Goal: Task Accomplishment & Management: Complete application form

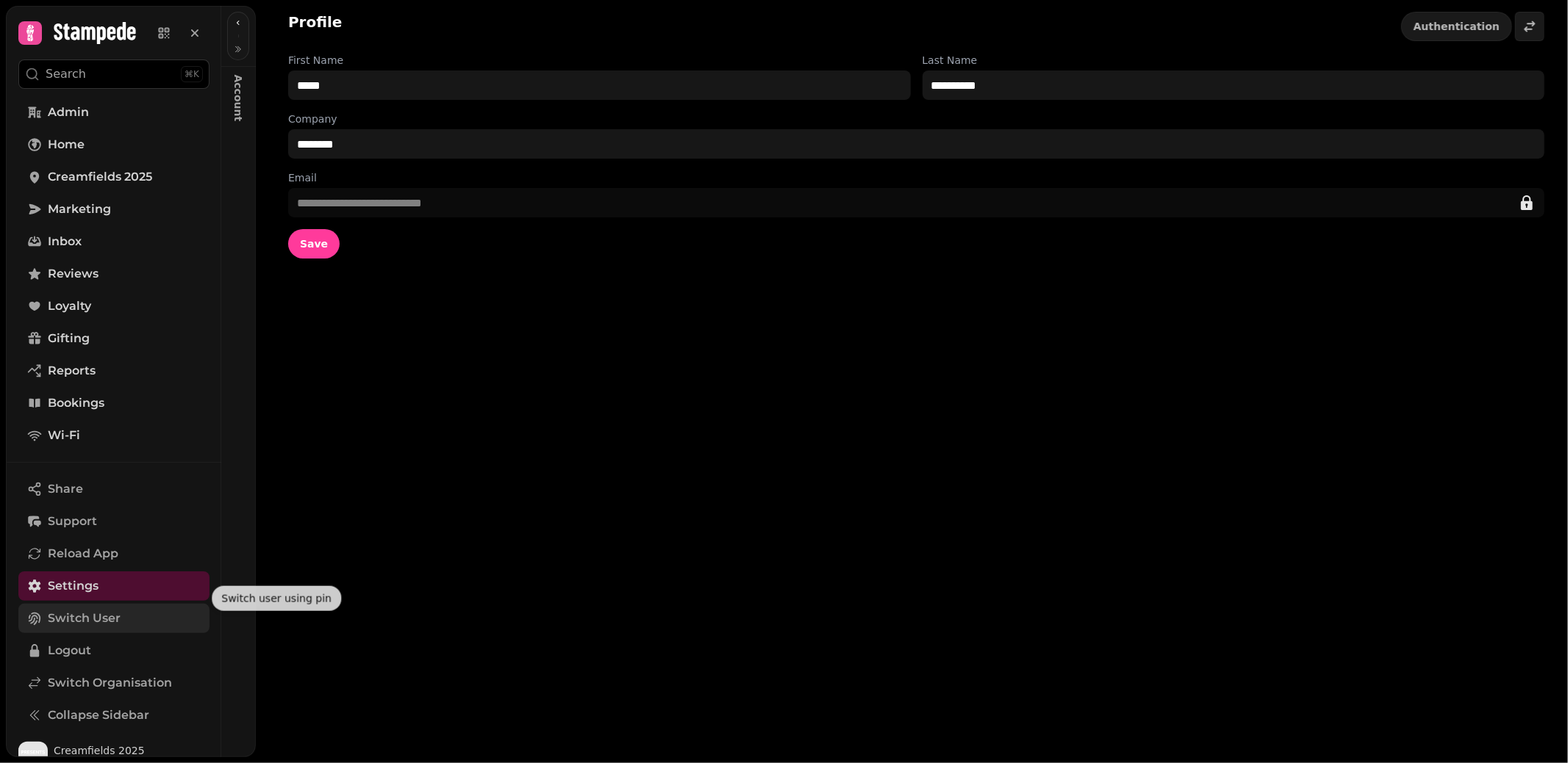
scroll to position [19, 0]
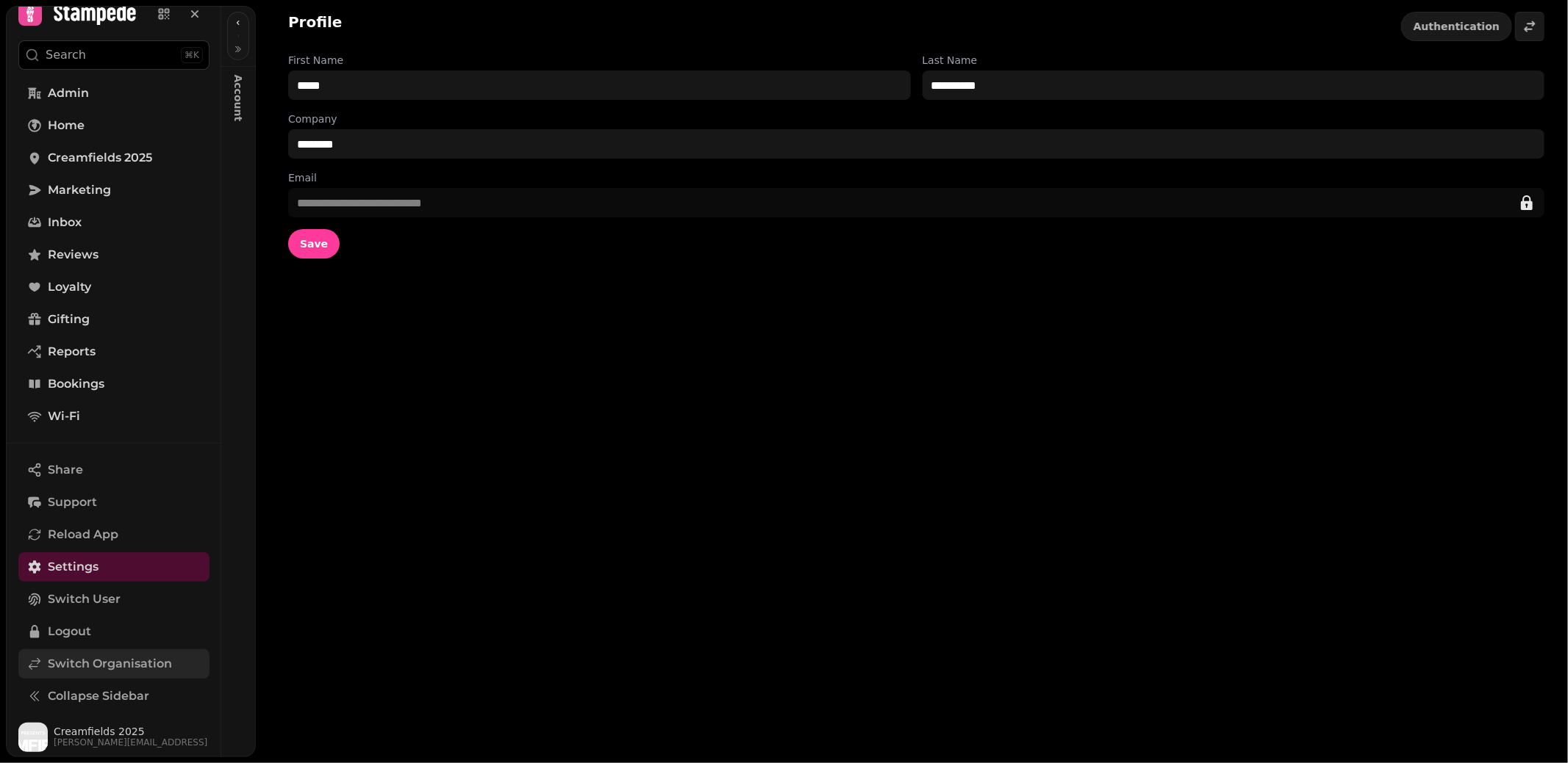
click at [69, 673] on link "Switch Organisation" at bounding box center [114, 664] width 191 height 29
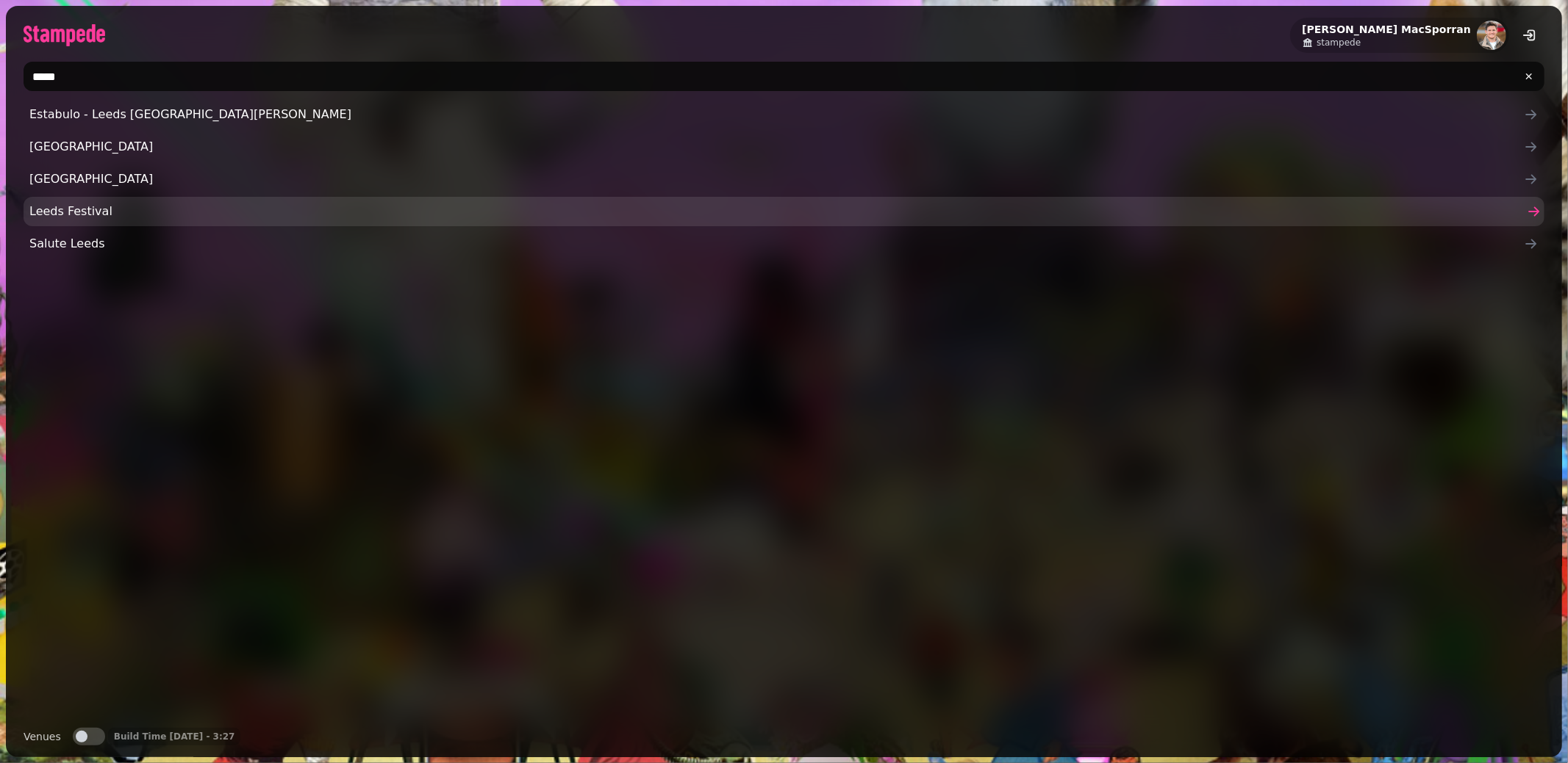
type input "*****"
click at [85, 206] on span "Leeds Festival" at bounding box center [777, 211] width 1495 height 18
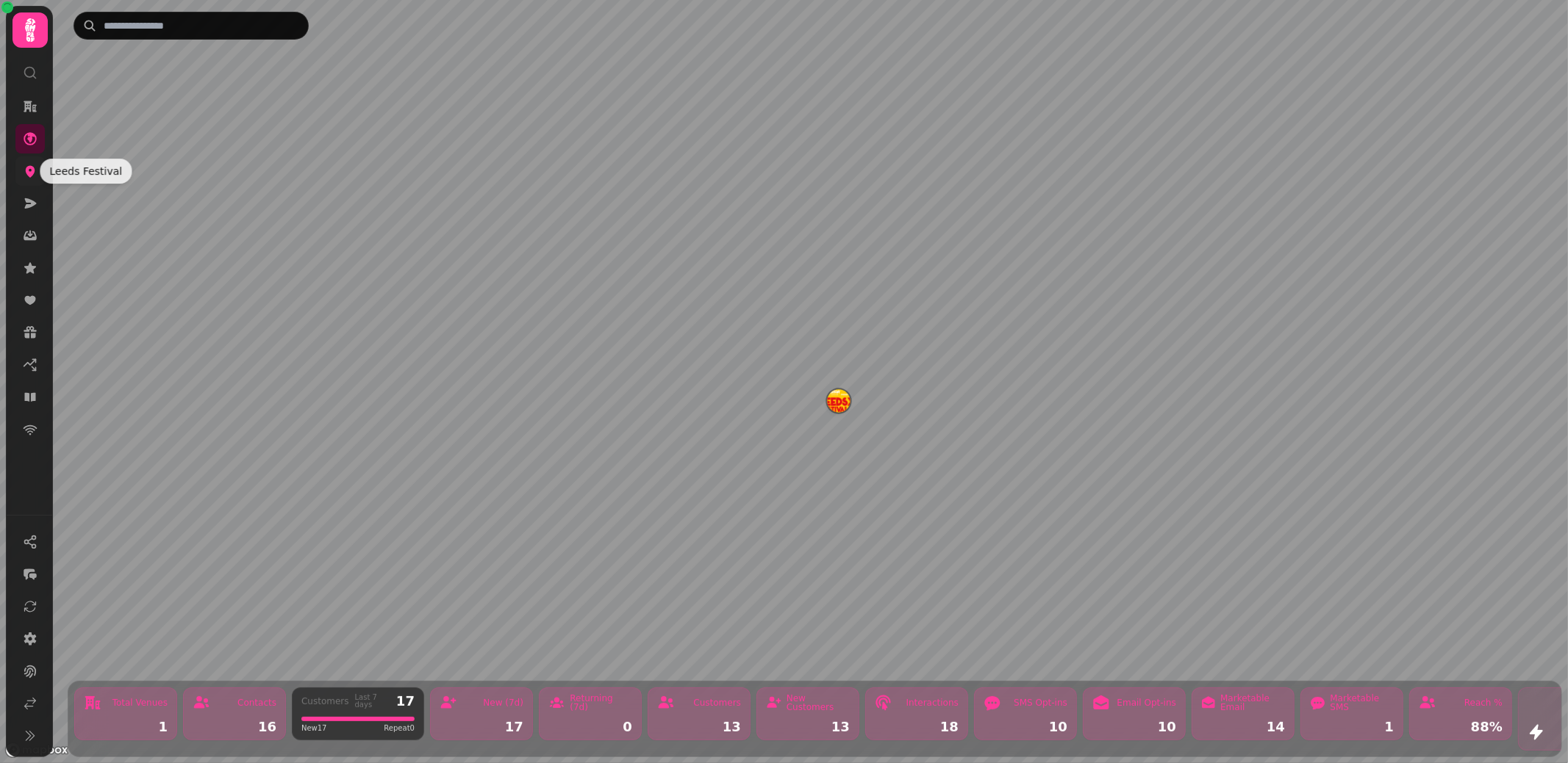
click at [34, 173] on icon at bounding box center [30, 171] width 14 height 14
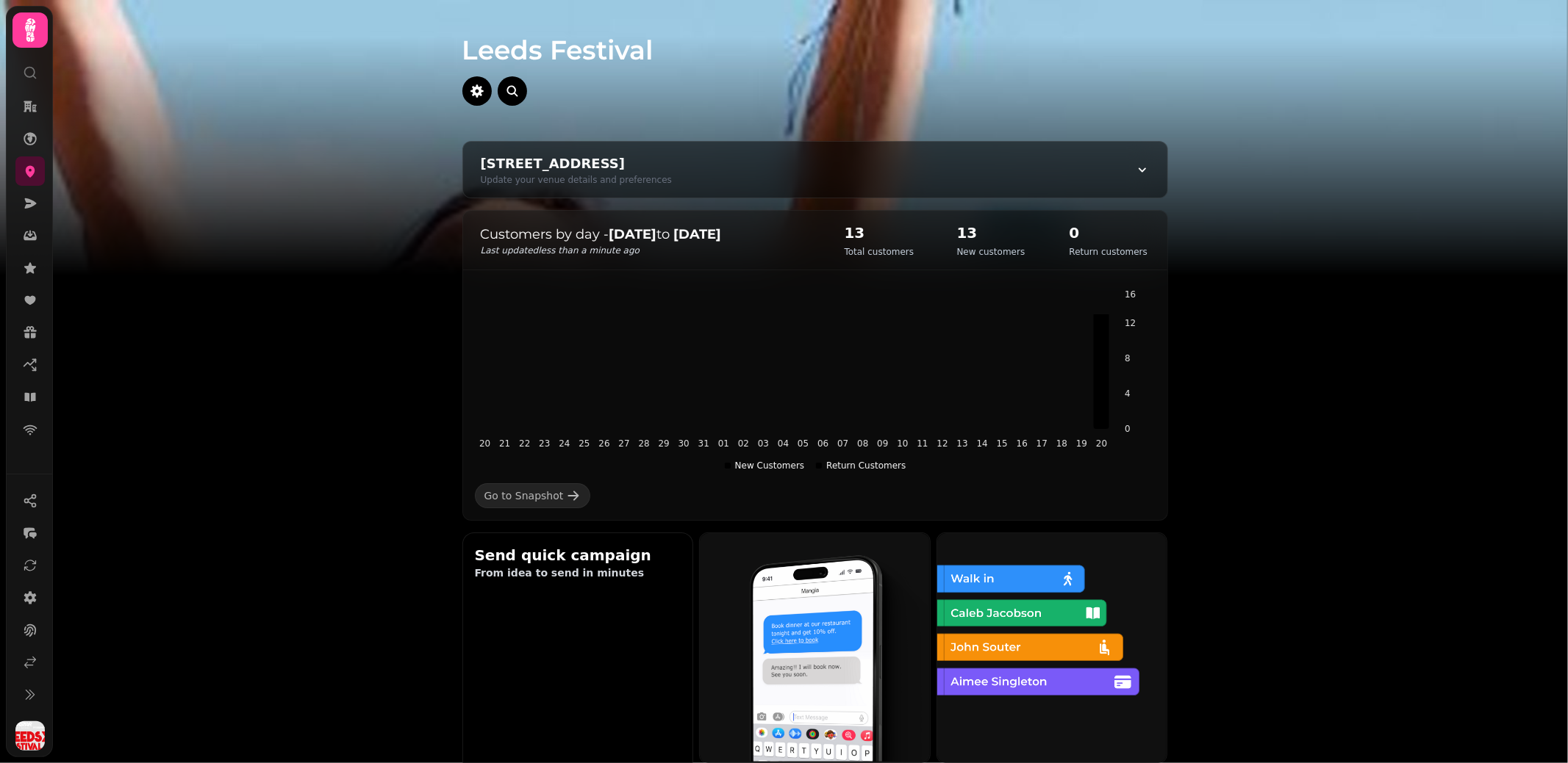
scroll to position [656, 0]
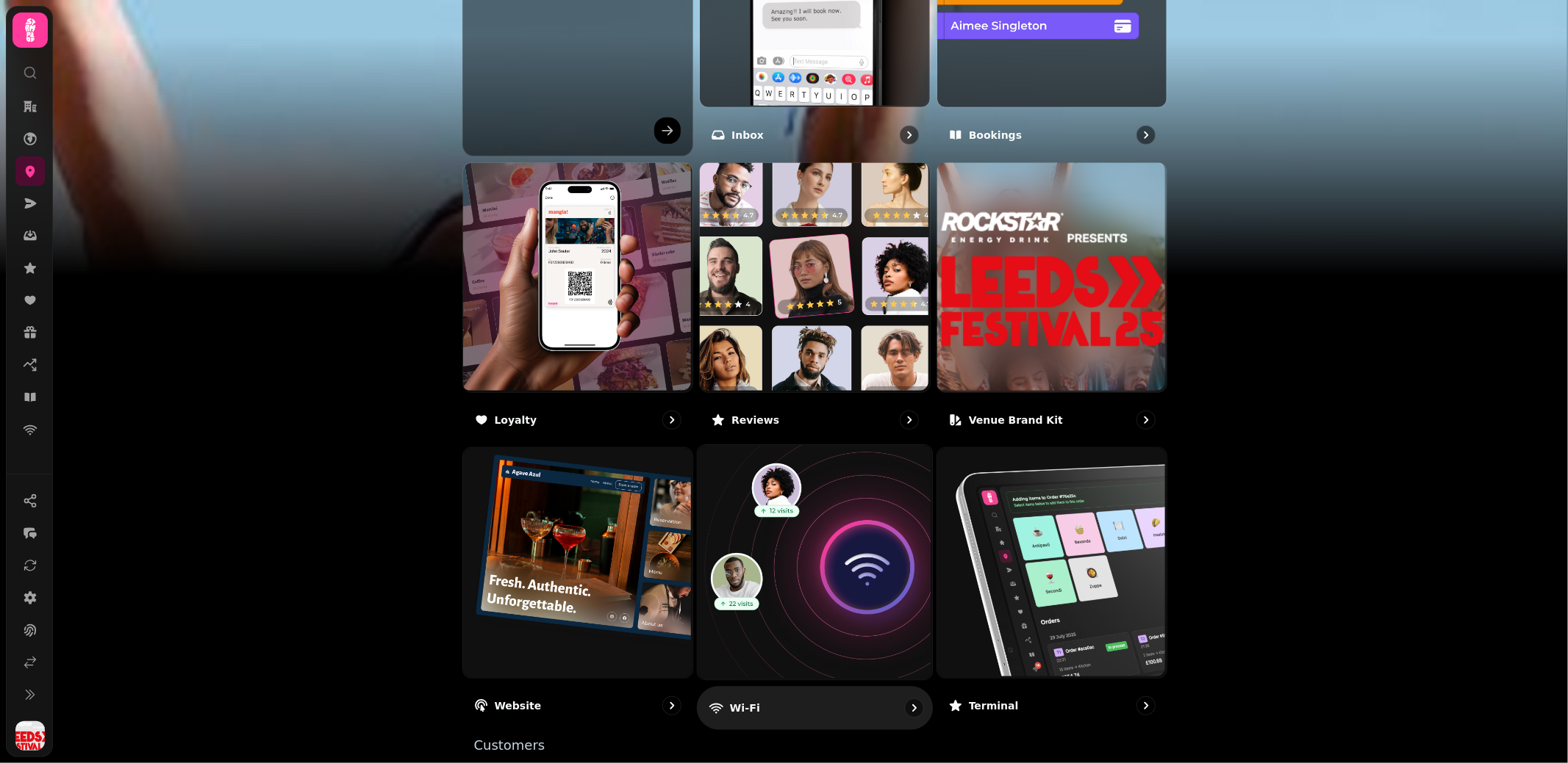
click at [842, 538] on img at bounding box center [813, 561] width 235 height 235
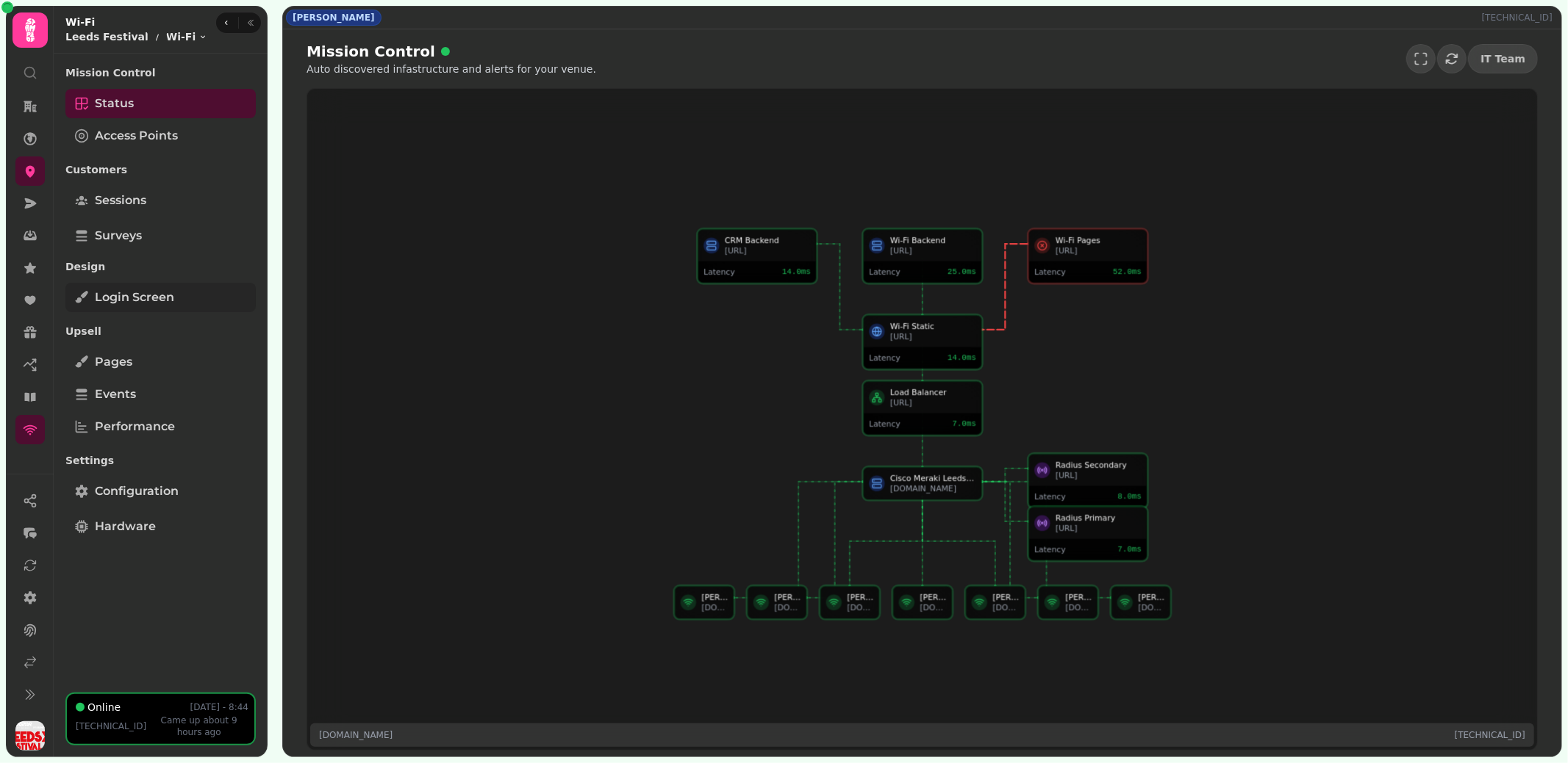
click at [176, 297] on link "Login screen" at bounding box center [160, 297] width 190 height 29
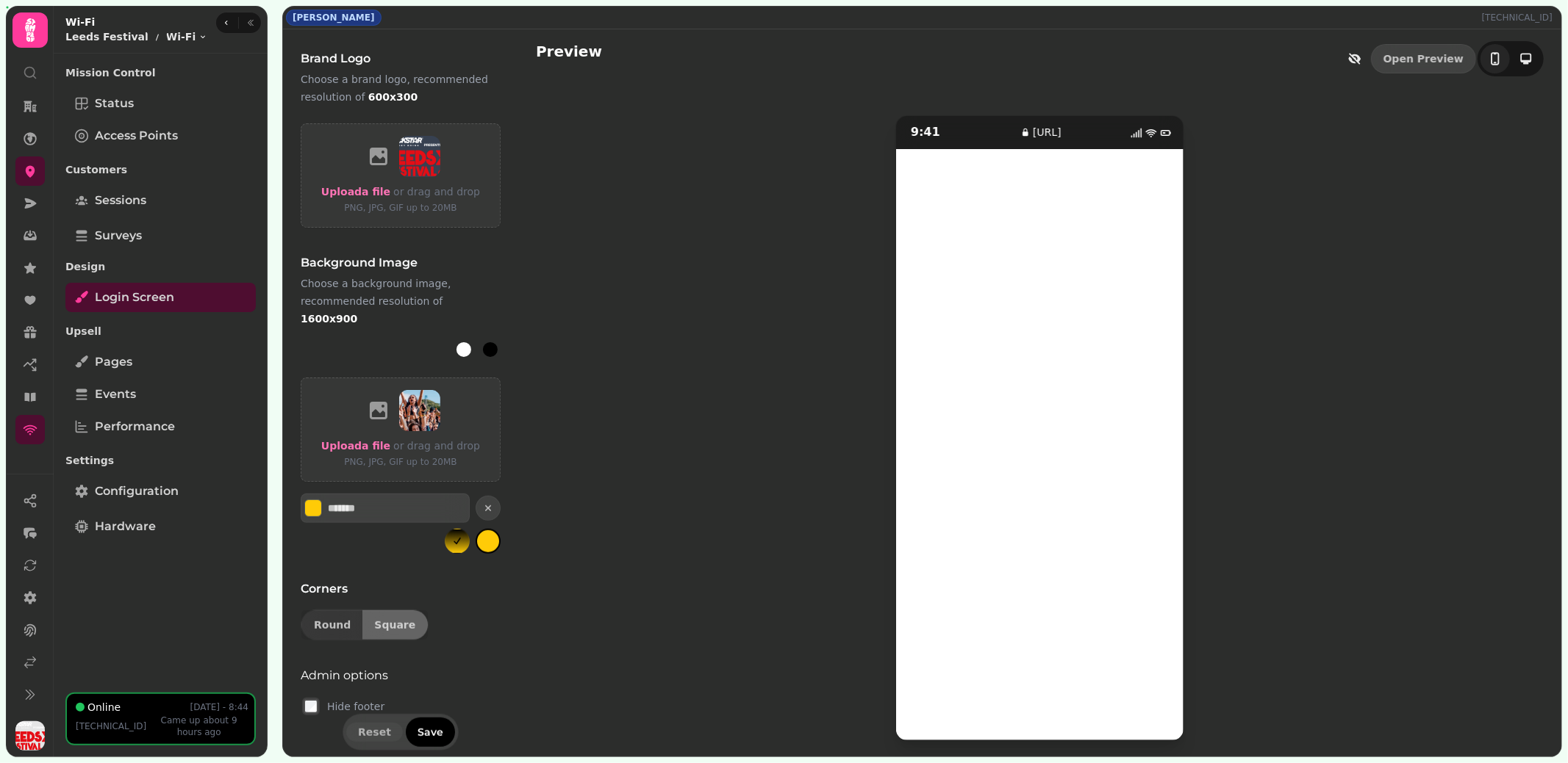
scroll to position [549, 0]
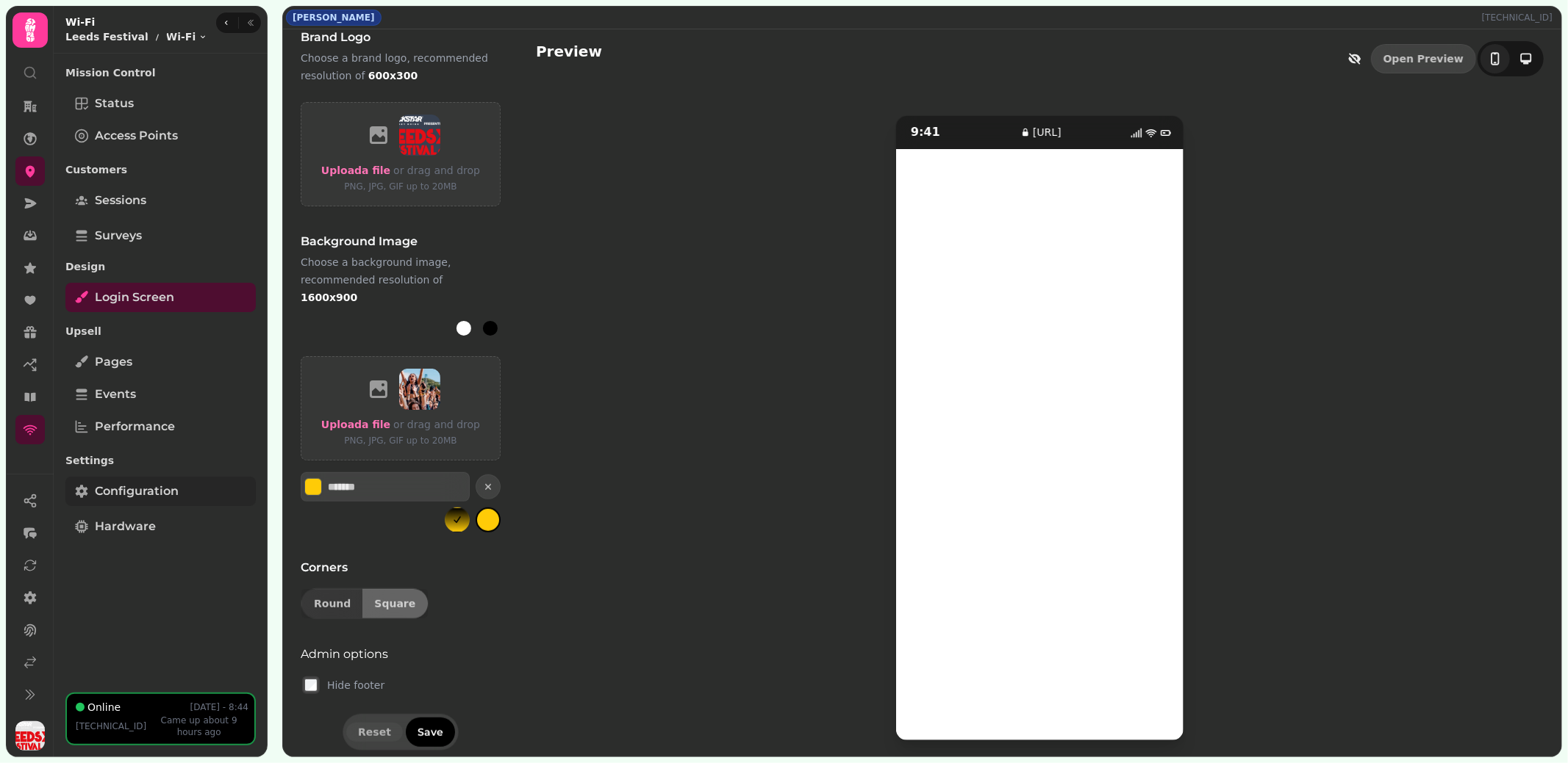
click at [193, 500] on link "Configuration" at bounding box center [160, 491] width 190 height 29
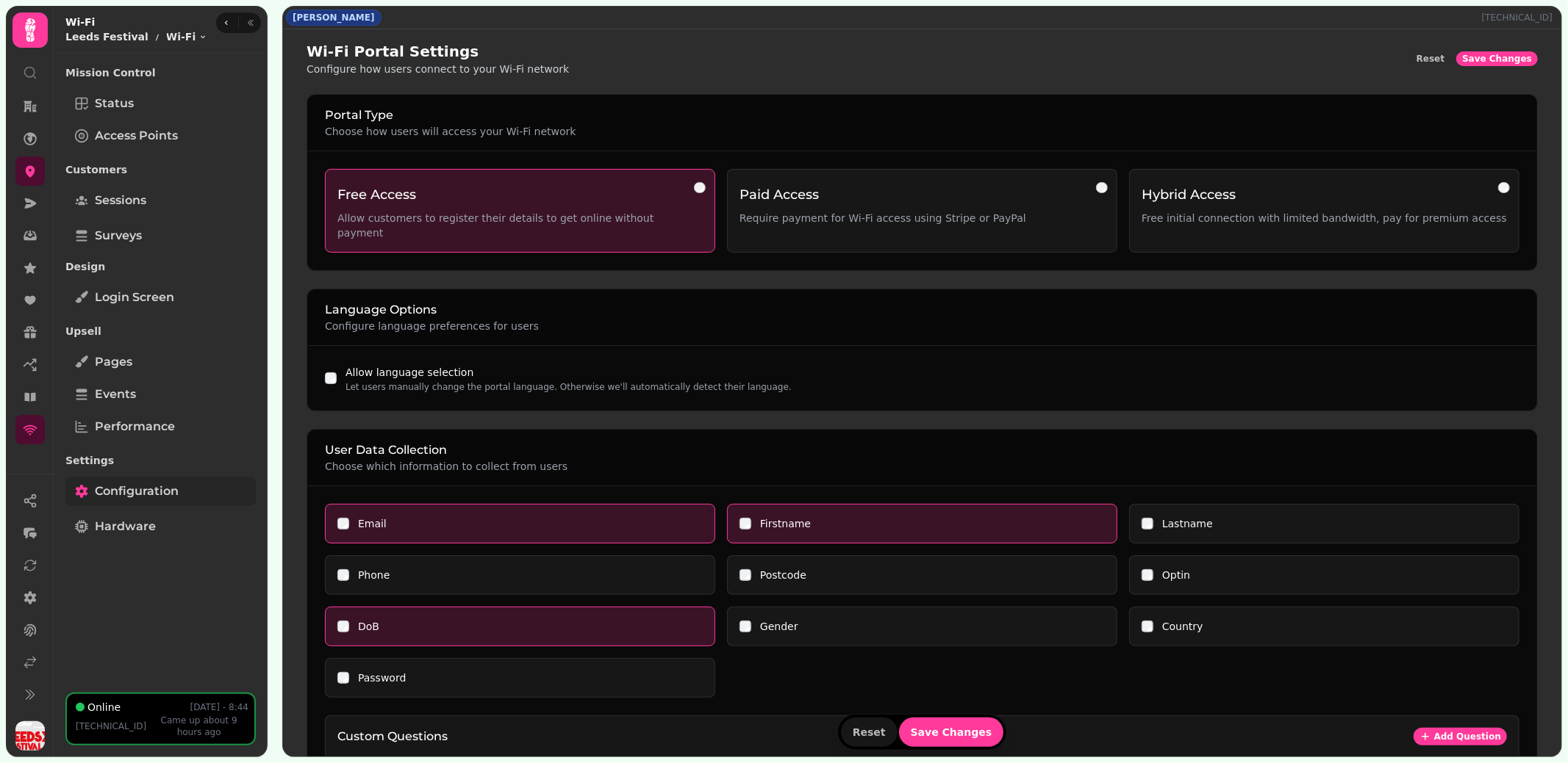
click at [190, 500] on link "Configuration" at bounding box center [160, 491] width 190 height 29
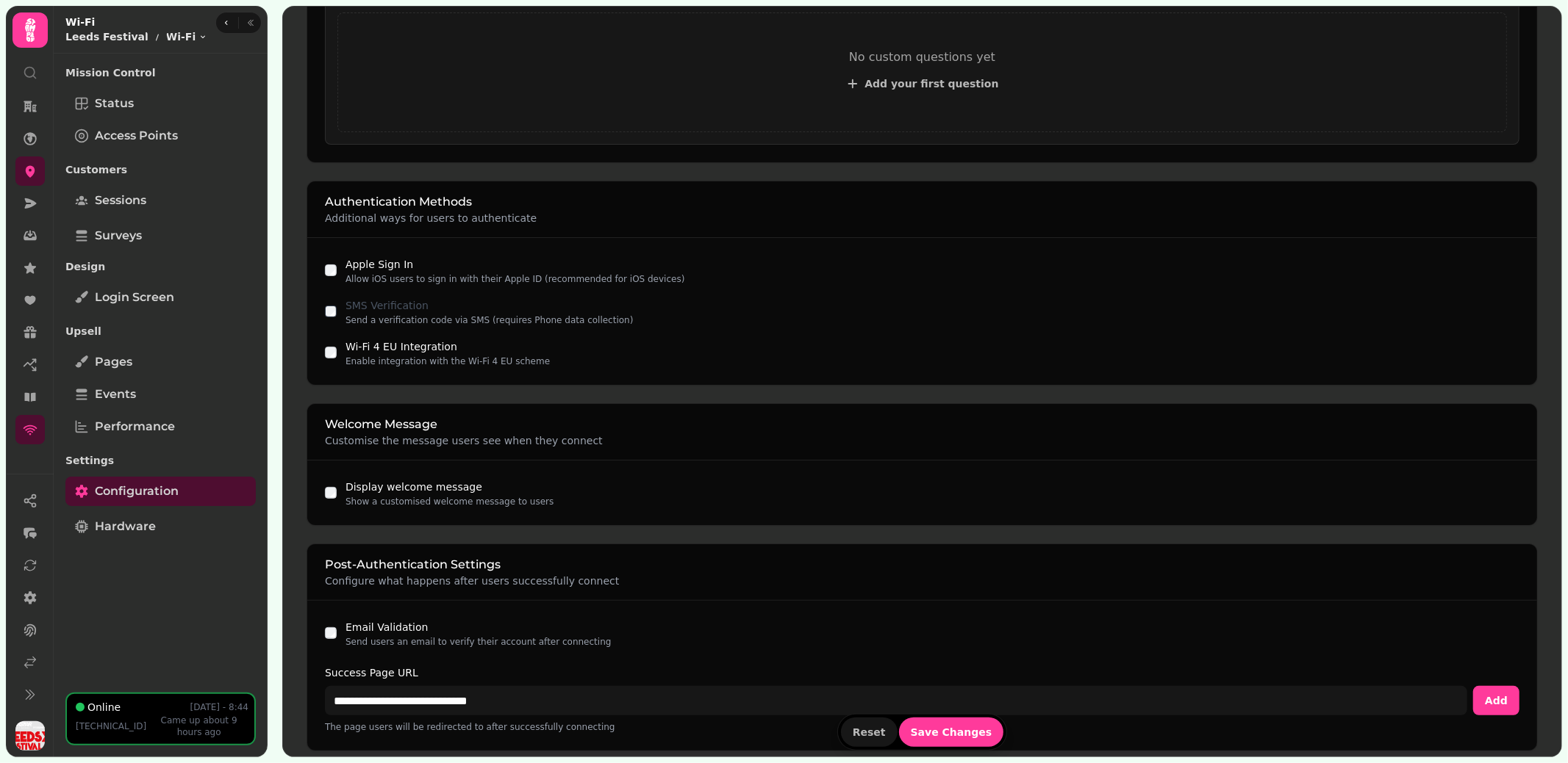
scroll to position [777, 0]
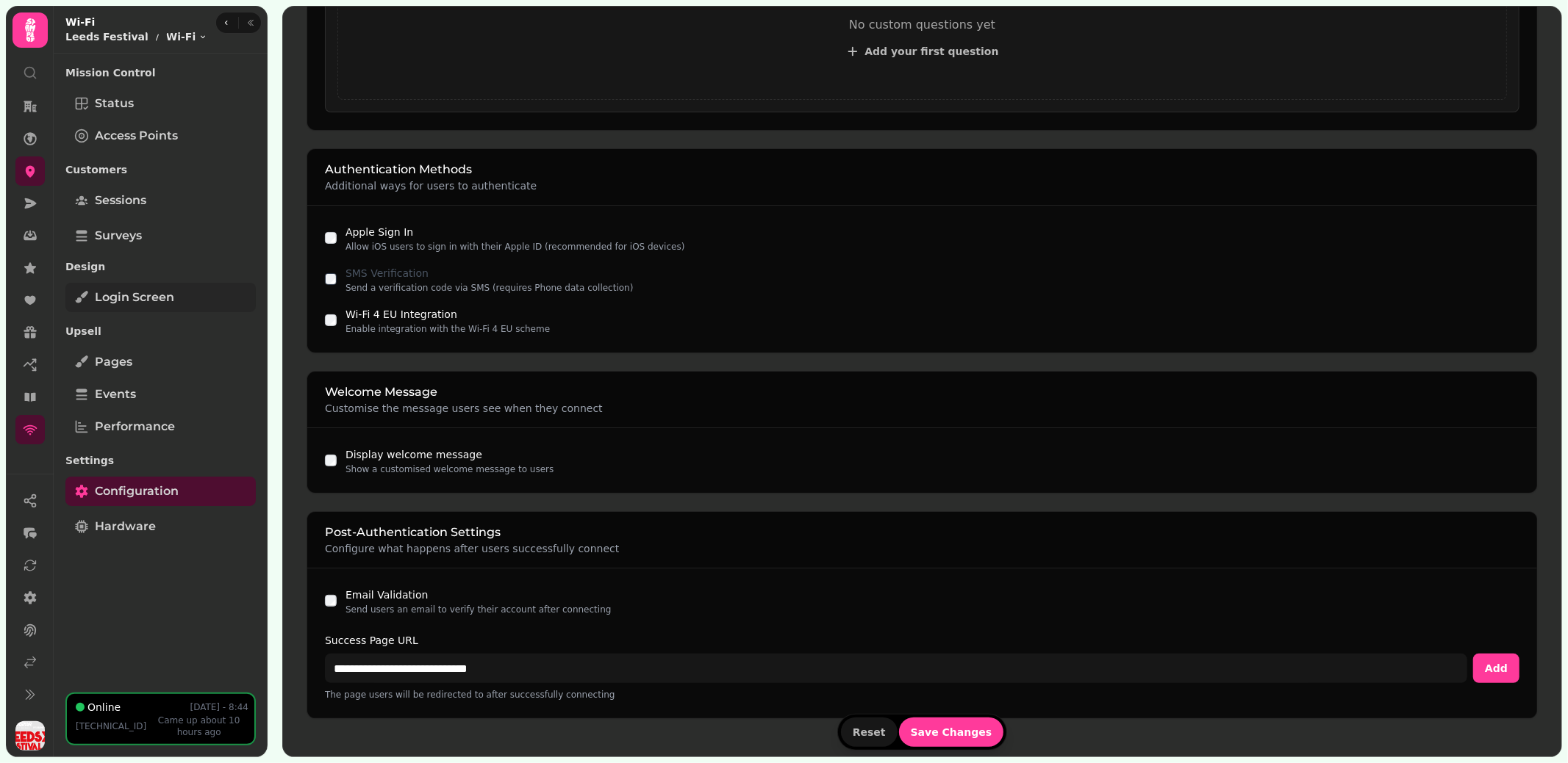
click at [111, 305] on span "Login screen" at bounding box center [134, 298] width 79 height 18
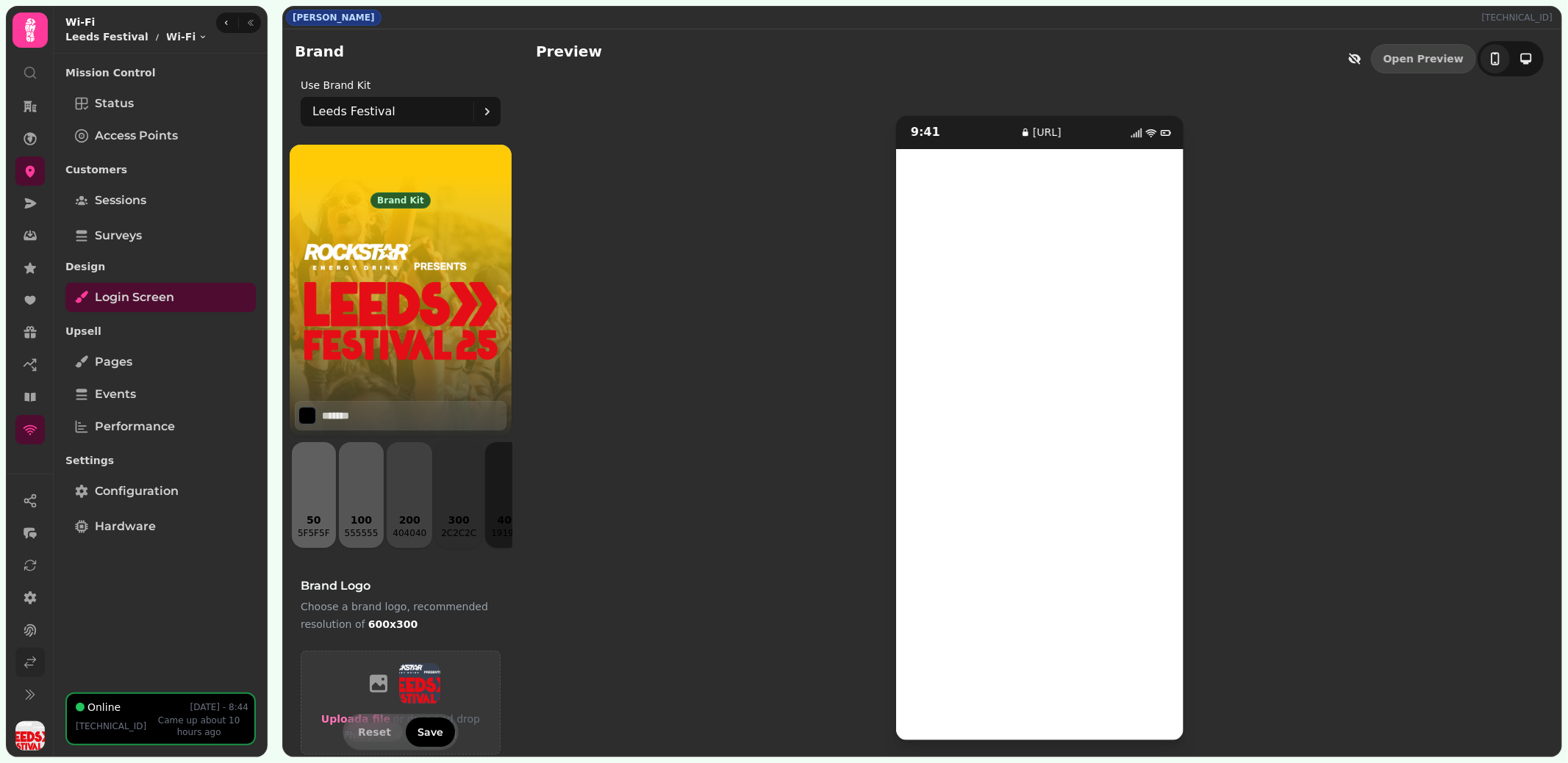
click at [30, 658] on icon at bounding box center [30, 662] width 14 height 14
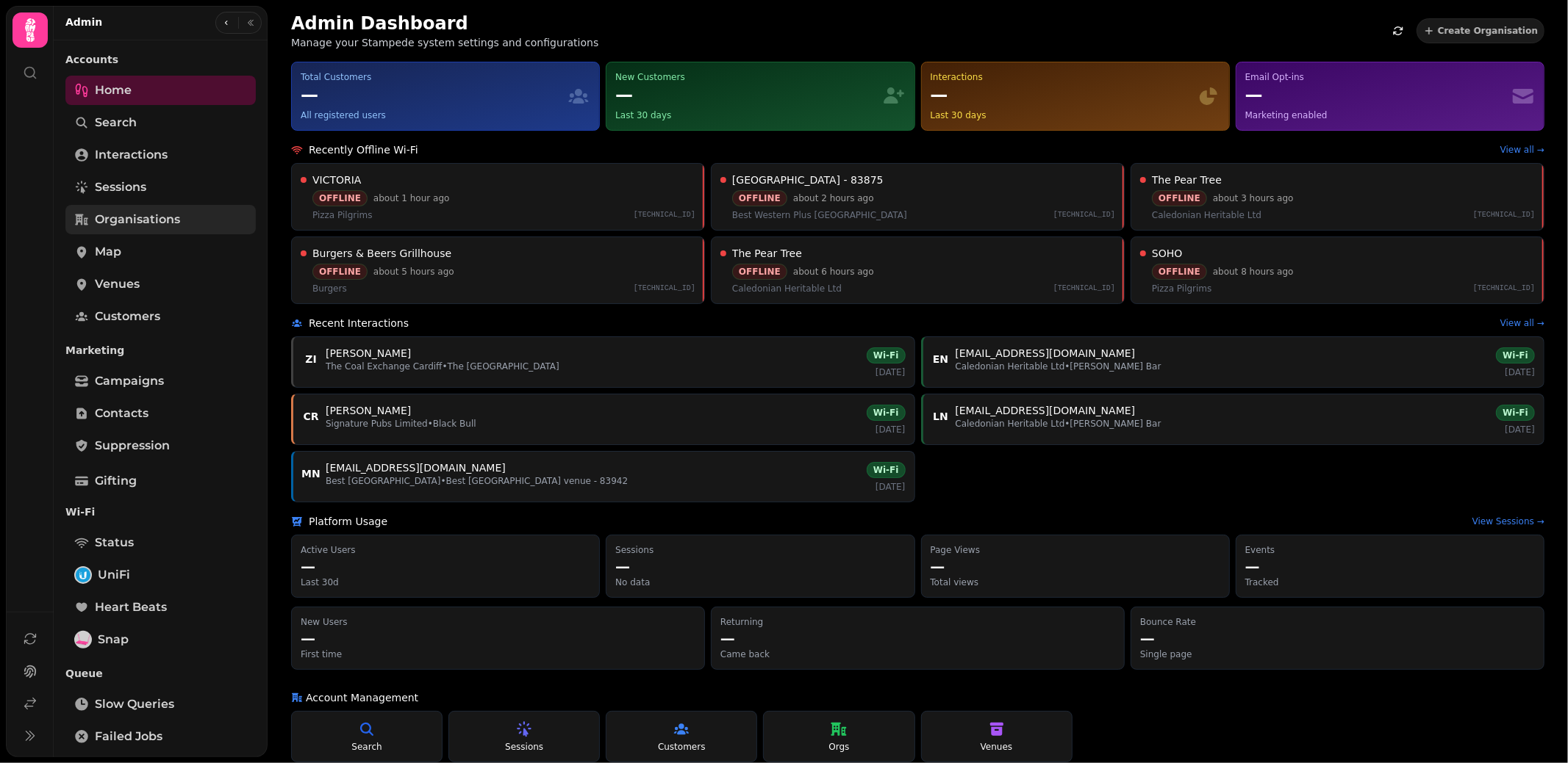
click at [123, 222] on span "Organisations" at bounding box center [137, 220] width 85 height 18
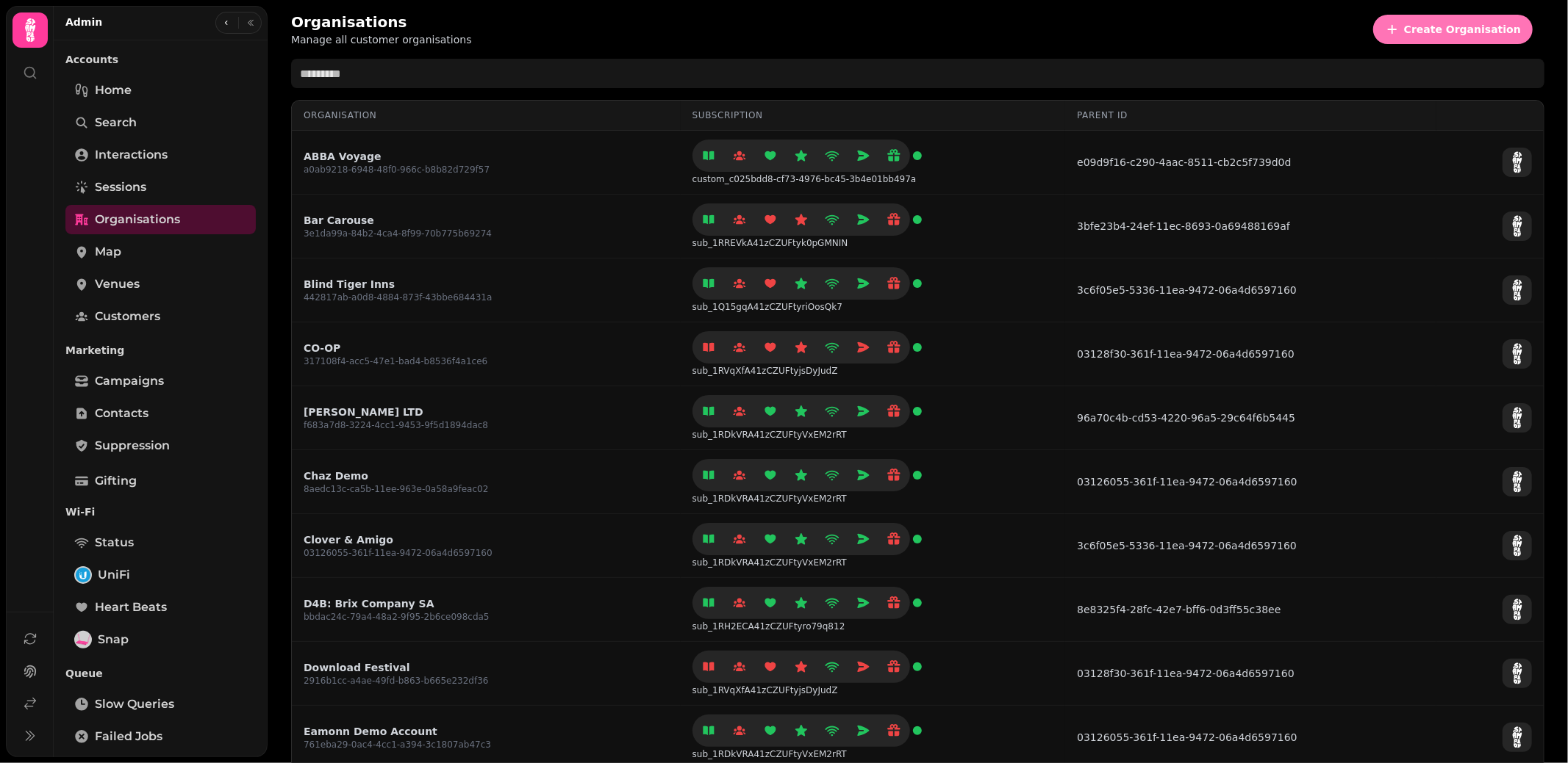
click at [1432, 34] on span "Create Organisation" at bounding box center [1462, 29] width 117 height 11
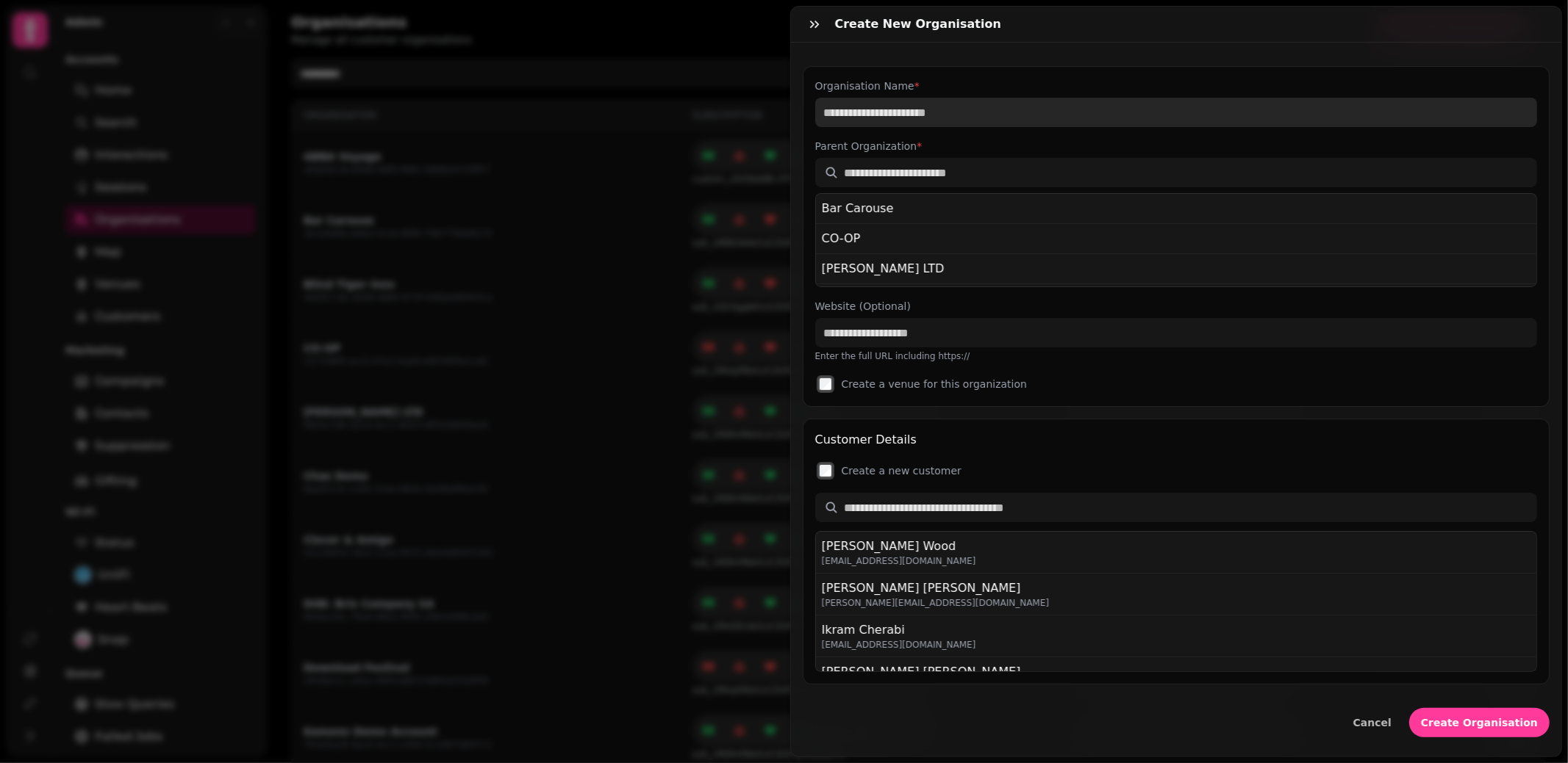
click at [983, 118] on input "Organisation Name *" at bounding box center [1176, 112] width 722 height 29
type input "**********"
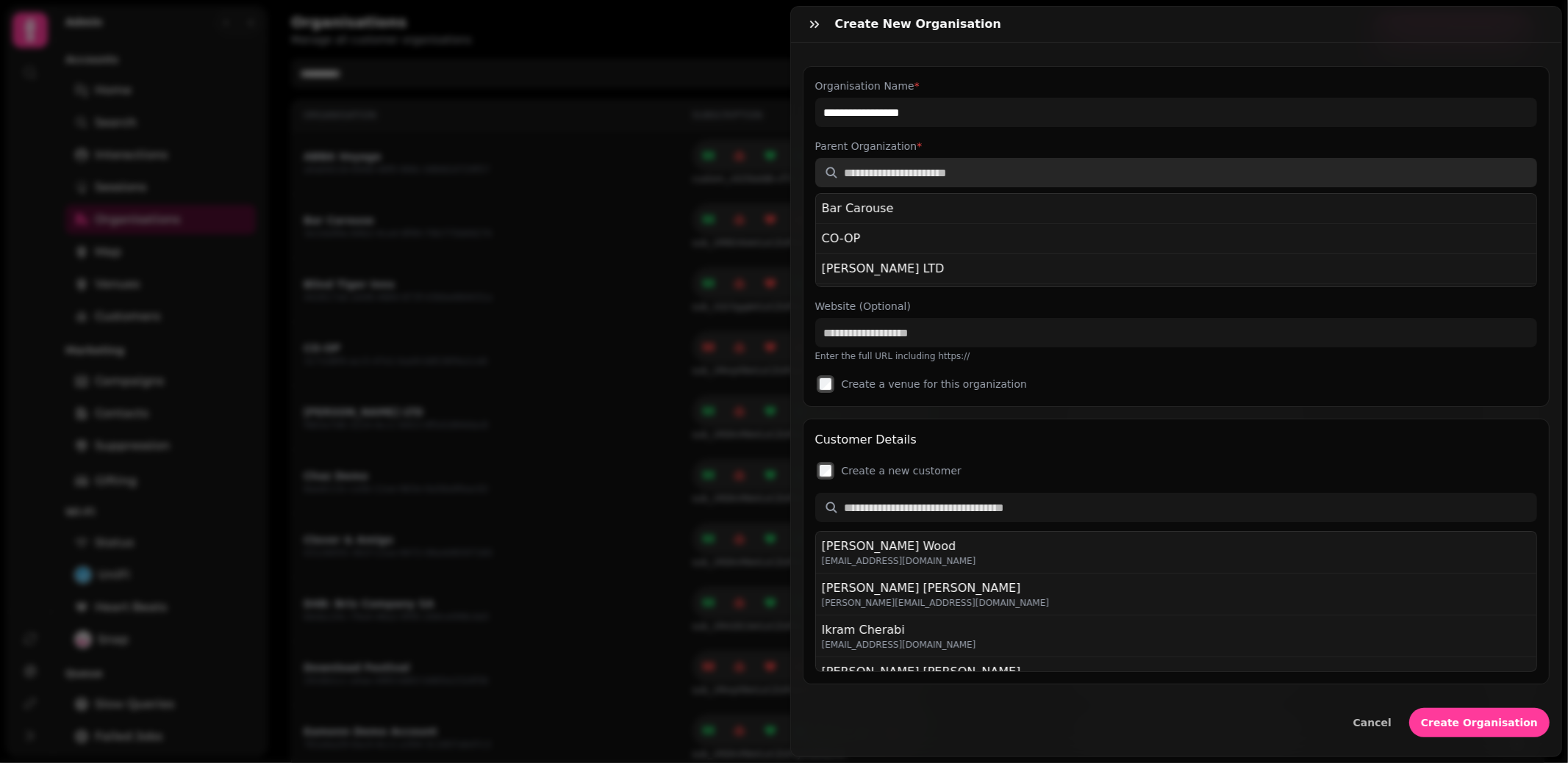
click at [990, 168] on input "text" at bounding box center [1176, 172] width 722 height 29
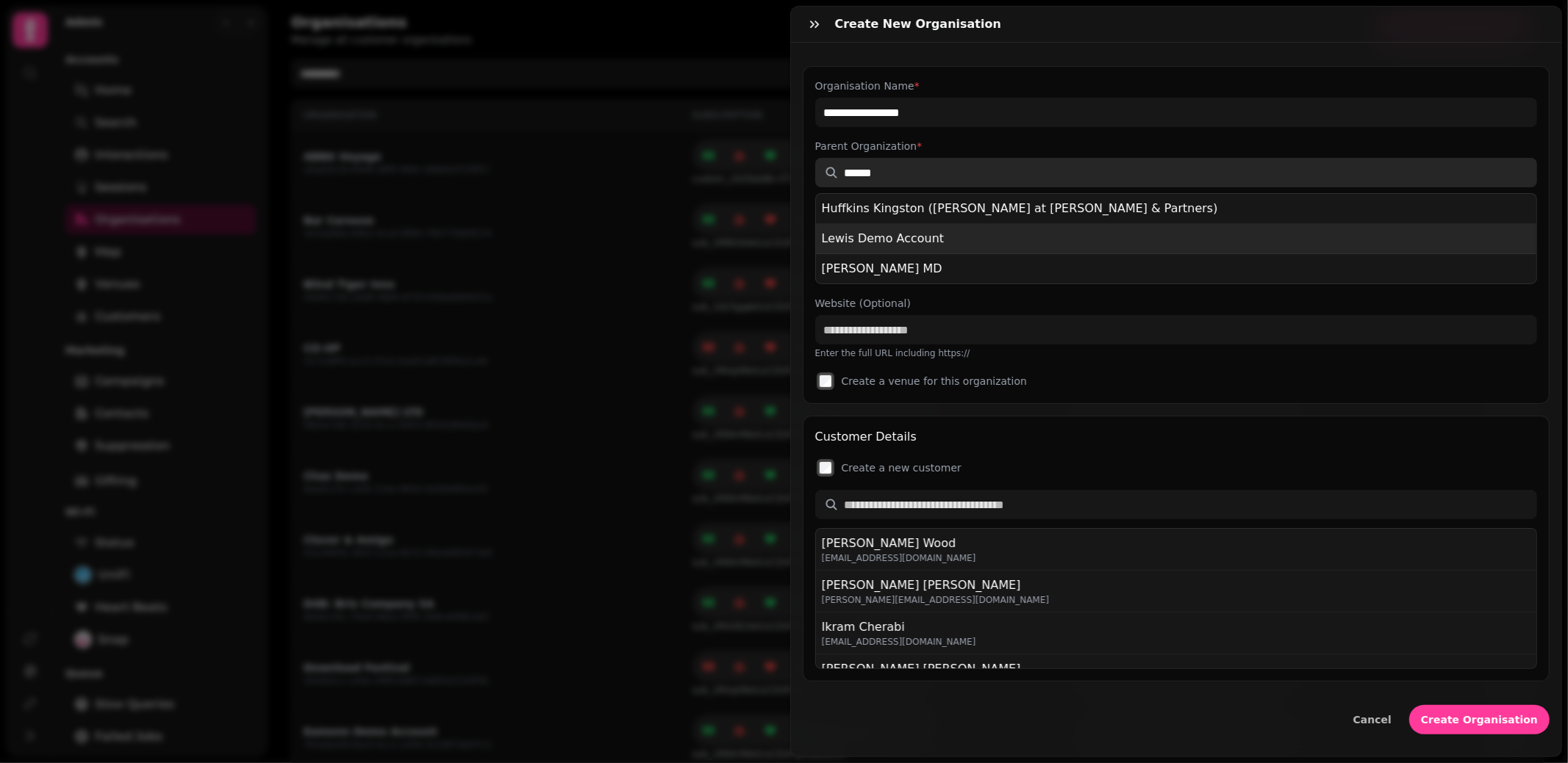
type input "*****"
click at [957, 231] on div "Lewis Demo Account" at bounding box center [1176, 239] width 709 height 18
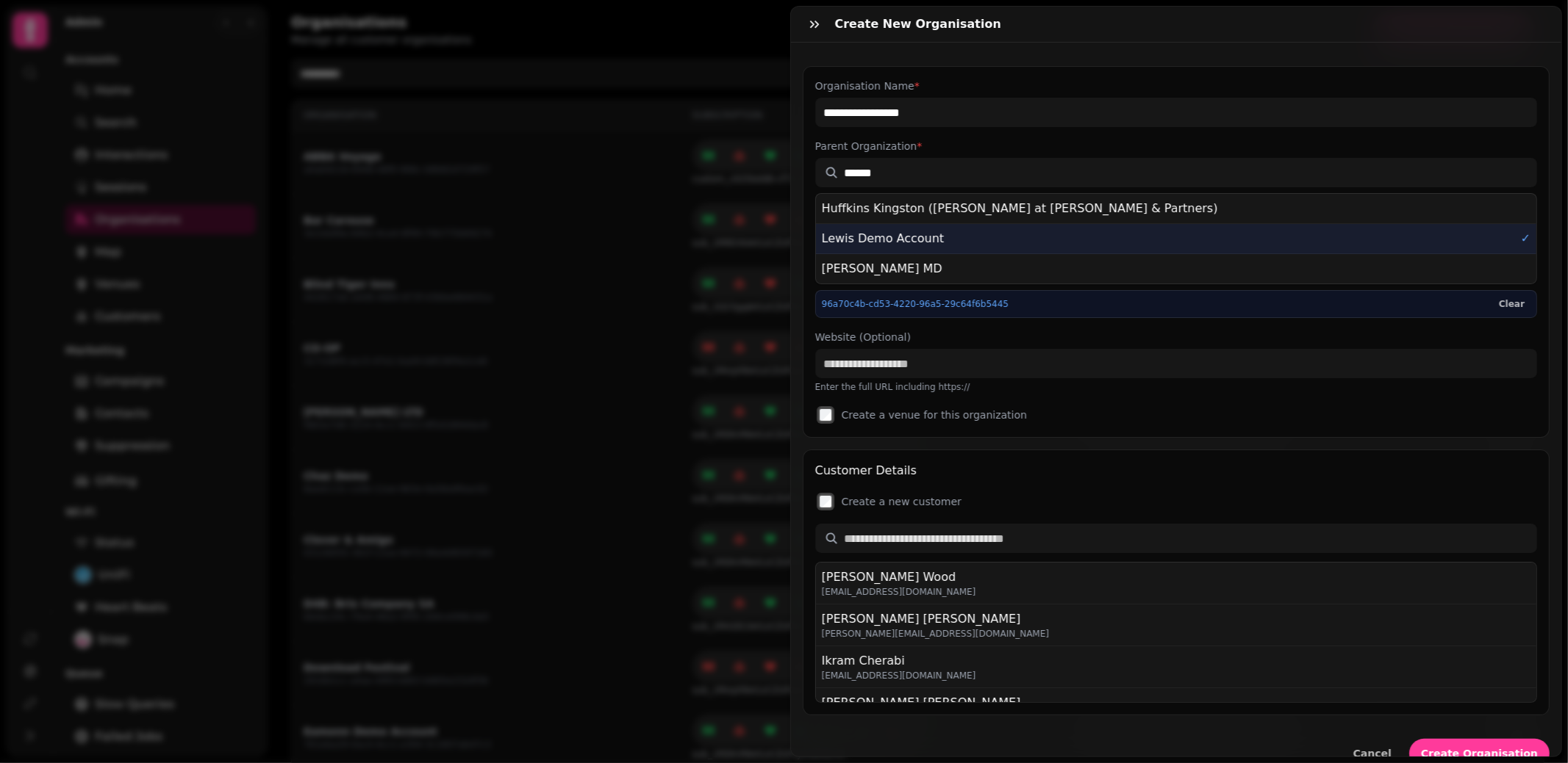
scroll to position [19, 0]
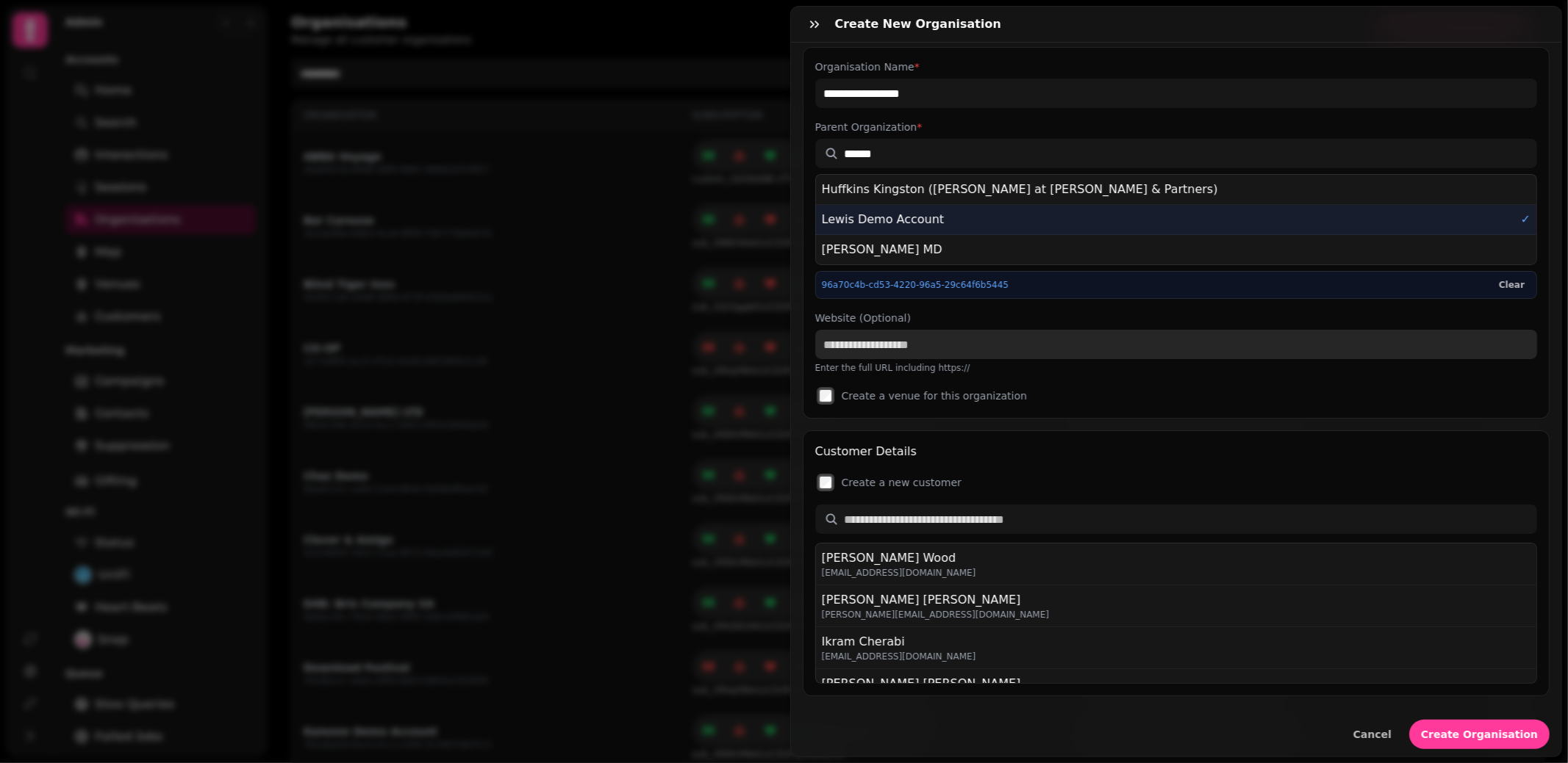
click at [863, 338] on input "Website (Optional)" at bounding box center [1176, 344] width 722 height 29
type input "**********"
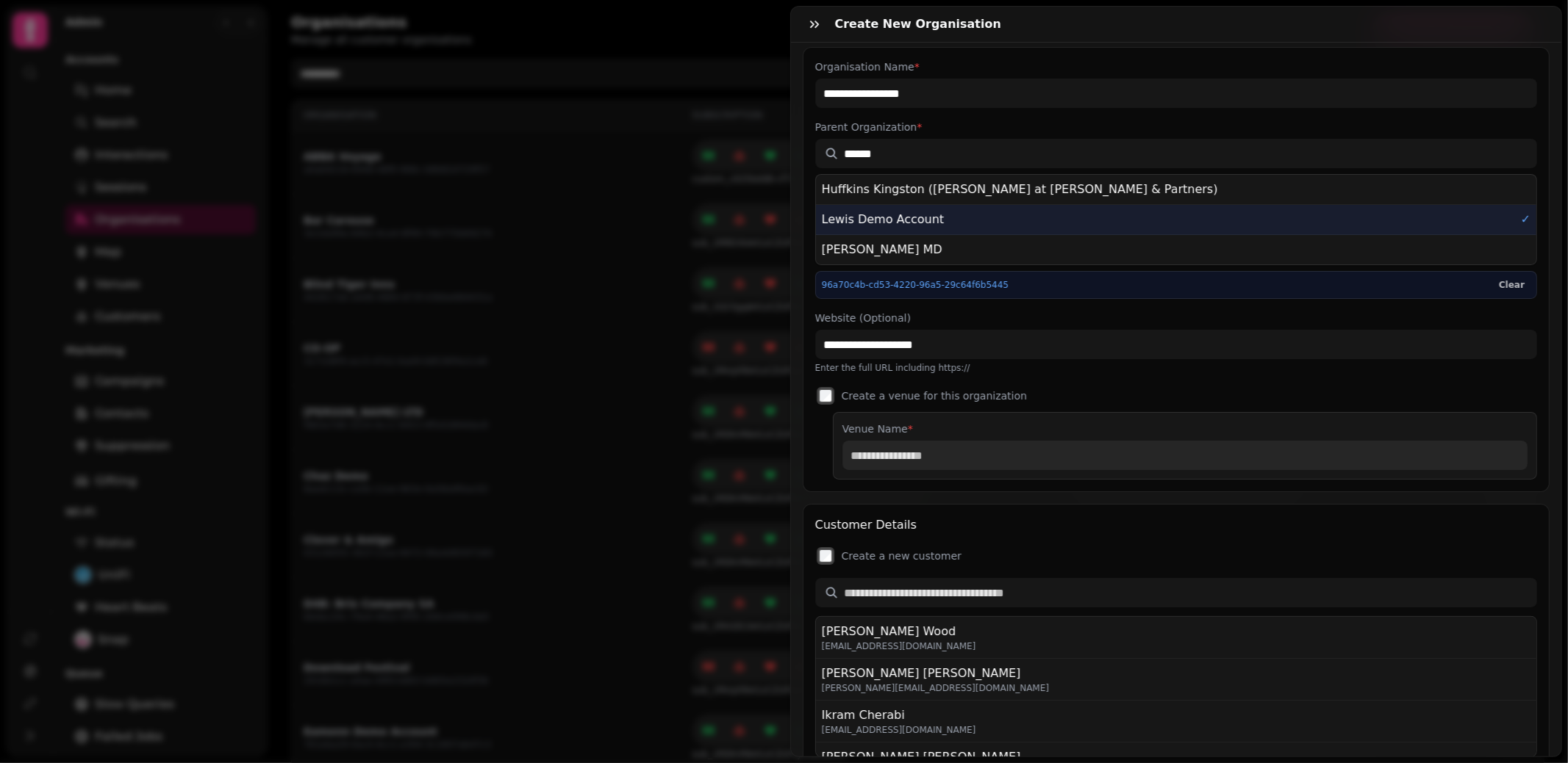
click at [888, 452] on input "Venue Name *" at bounding box center [1185, 455] width 686 height 29
type input "*"
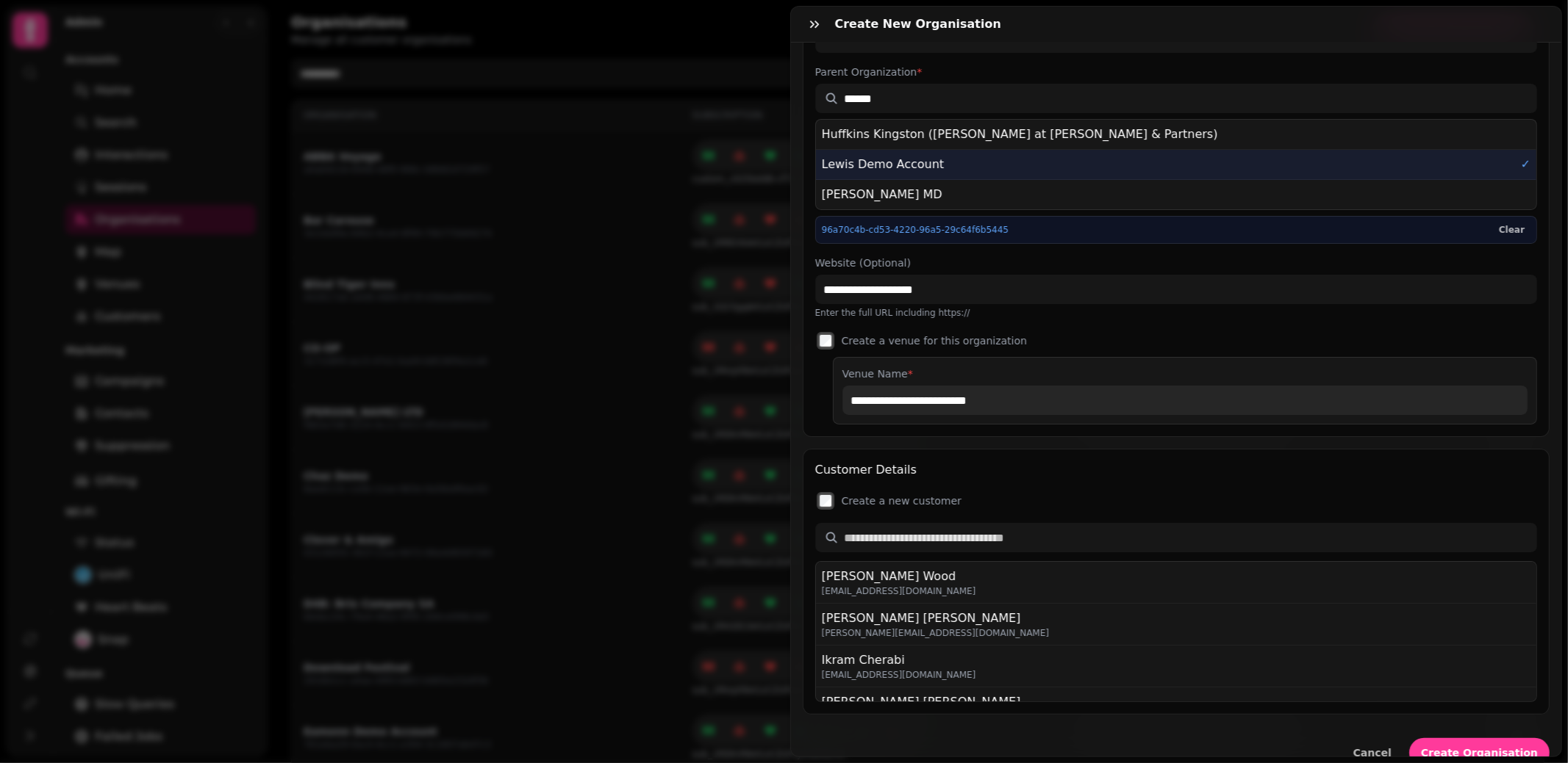
scroll to position [92, 0]
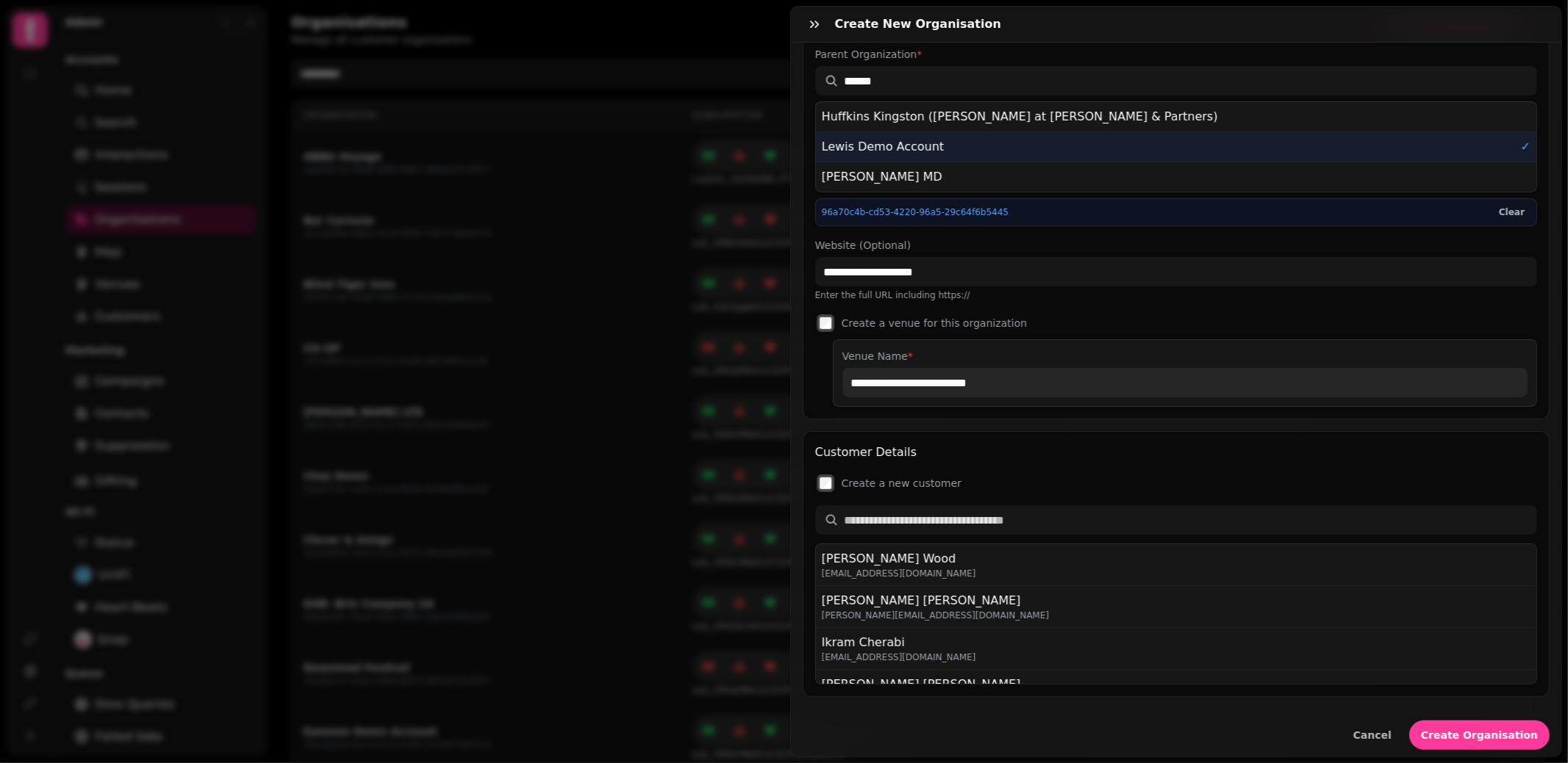
type input "**********"
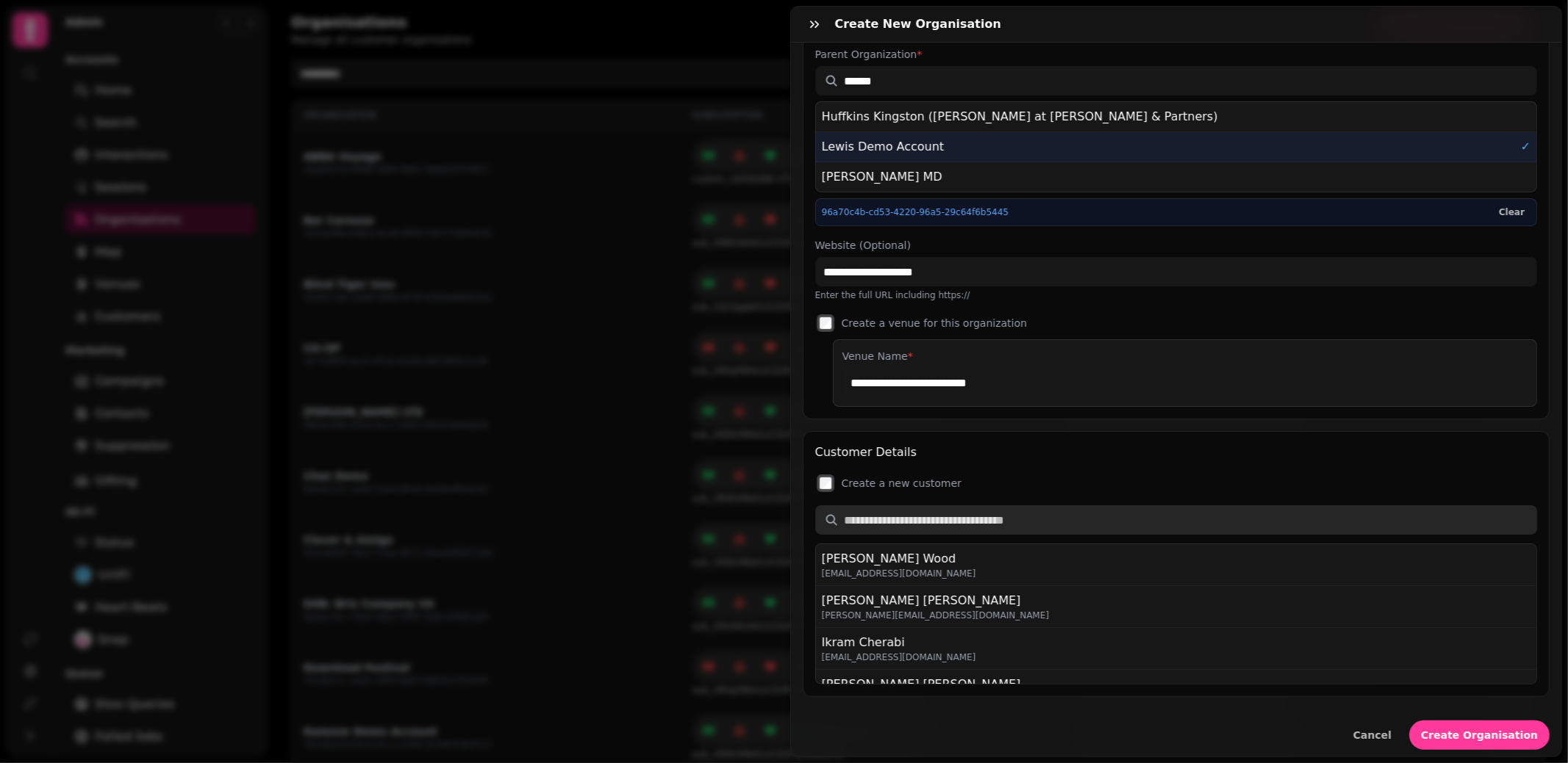
click at [872, 510] on input "text" at bounding box center [1176, 519] width 722 height 29
type input "**********"
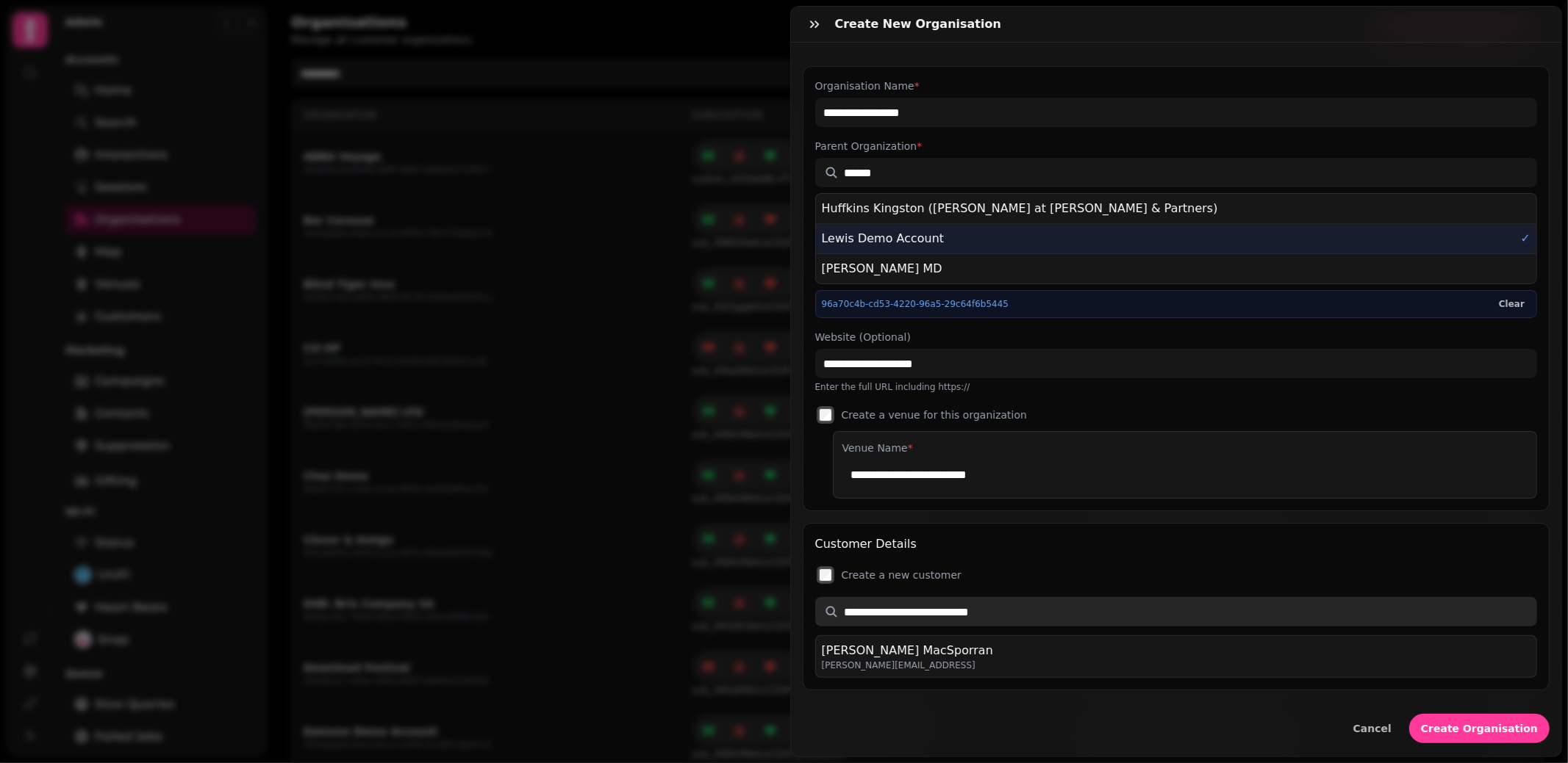
scroll to position [0, 0]
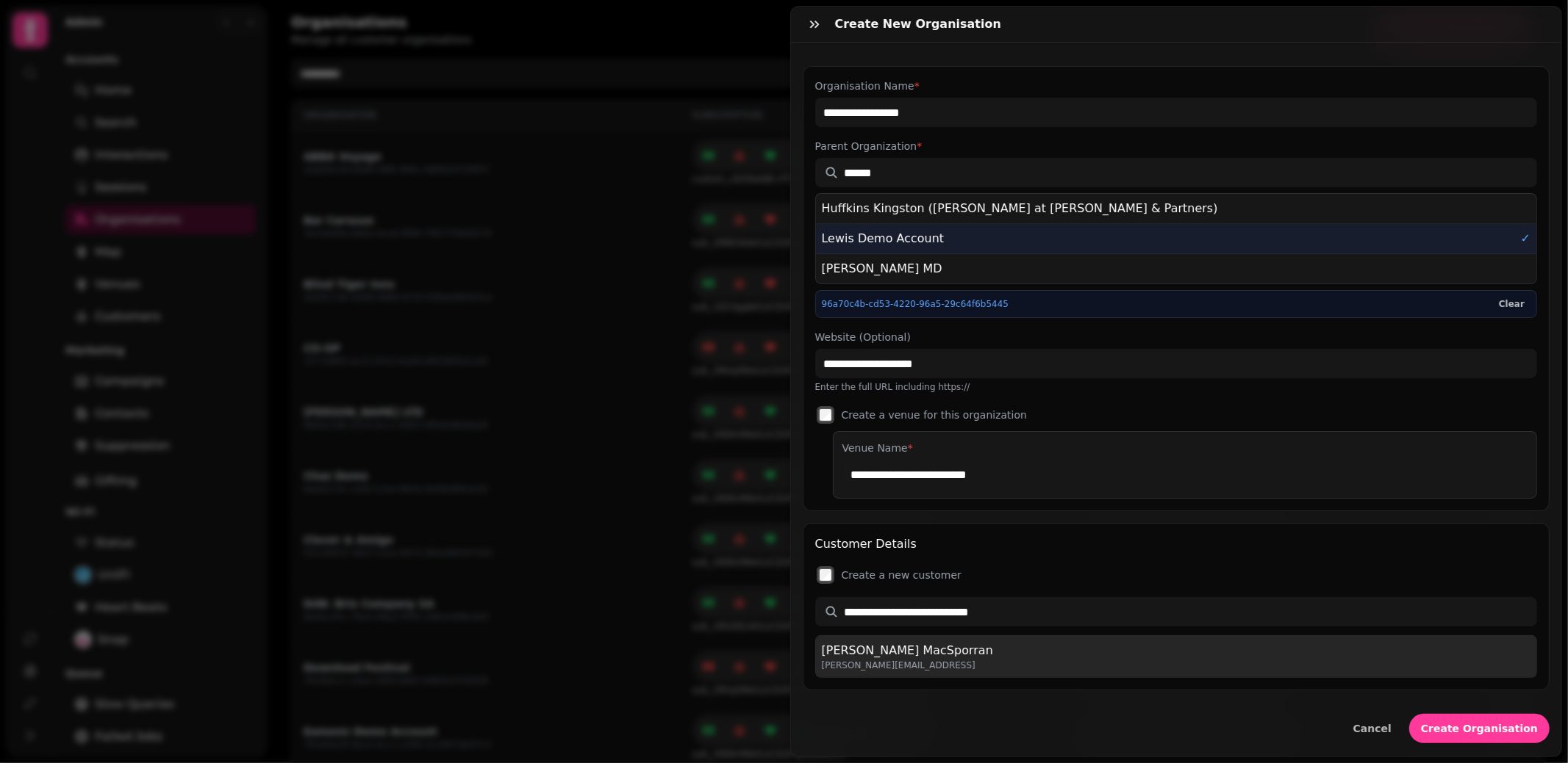
click at [901, 659] on div "[PERSON_NAME][EMAIL_ADDRESS]" at bounding box center [907, 665] width 171 height 12
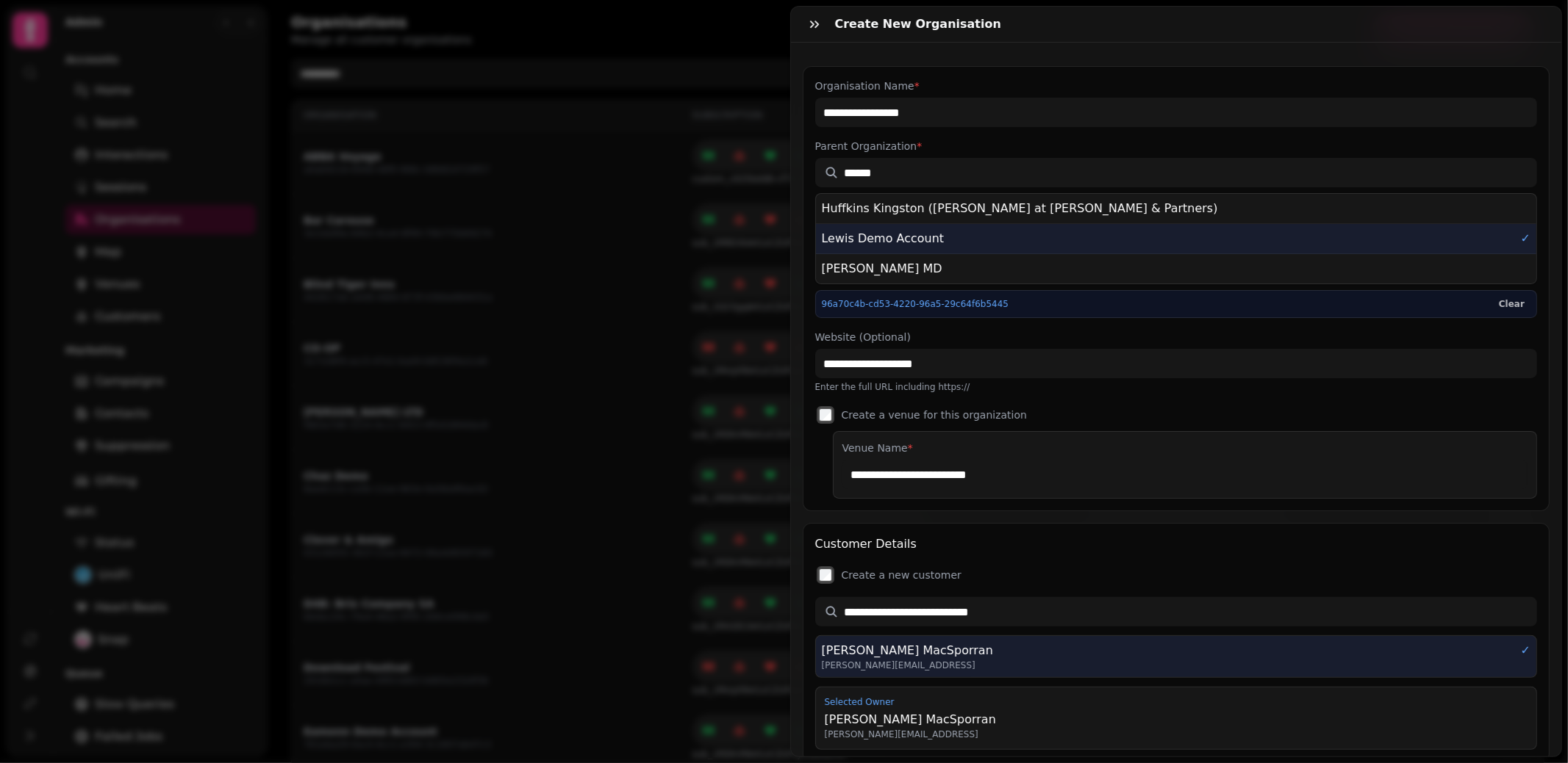
scroll to position [64, 0]
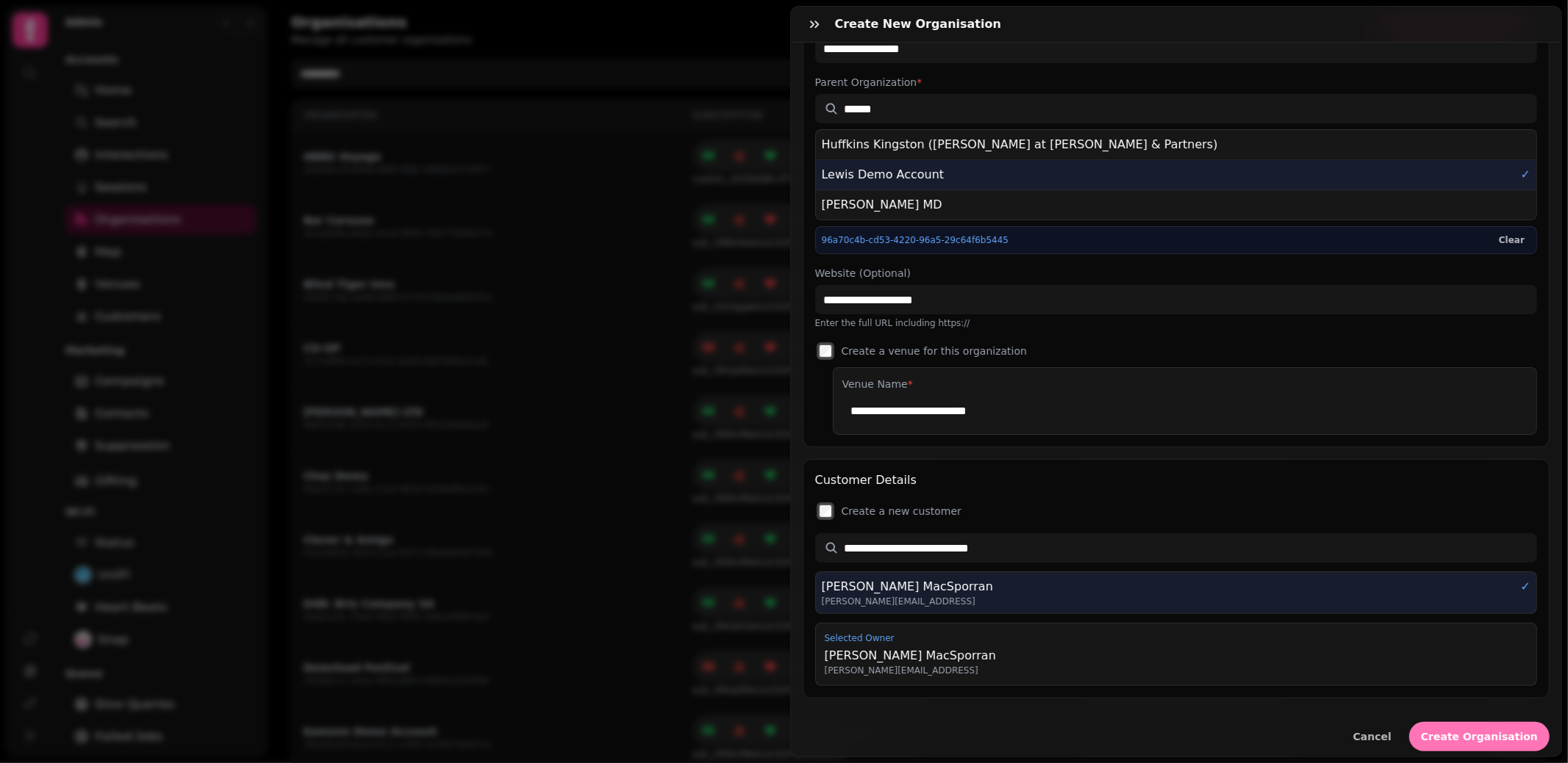
click at [1458, 737] on button "Create Organisation" at bounding box center [1479, 736] width 140 height 29
